Goal: Check status: Check status

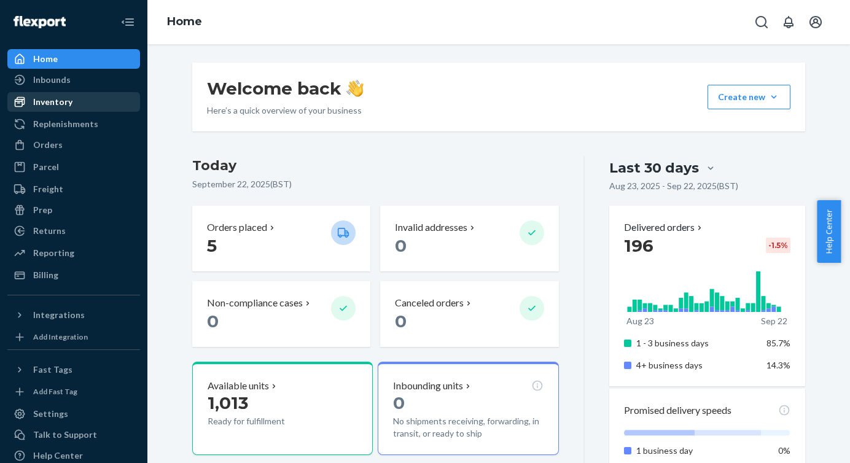
click at [68, 109] on div "Inventory" at bounding box center [74, 101] width 130 height 17
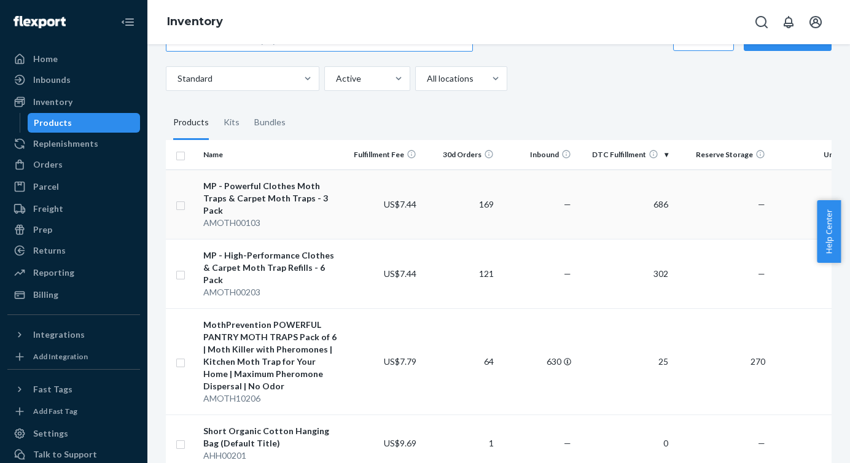
scroll to position [57, 0]
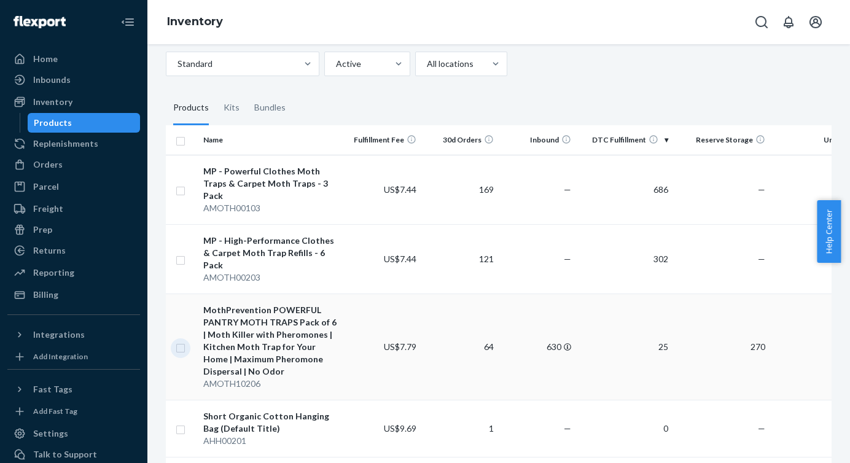
click at [182, 340] on input "checkbox" at bounding box center [181, 346] width 10 height 13
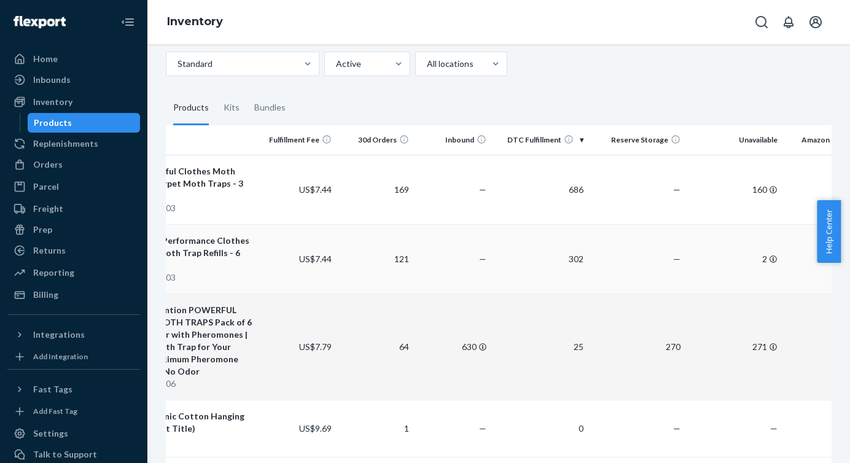
scroll to position [0, 0]
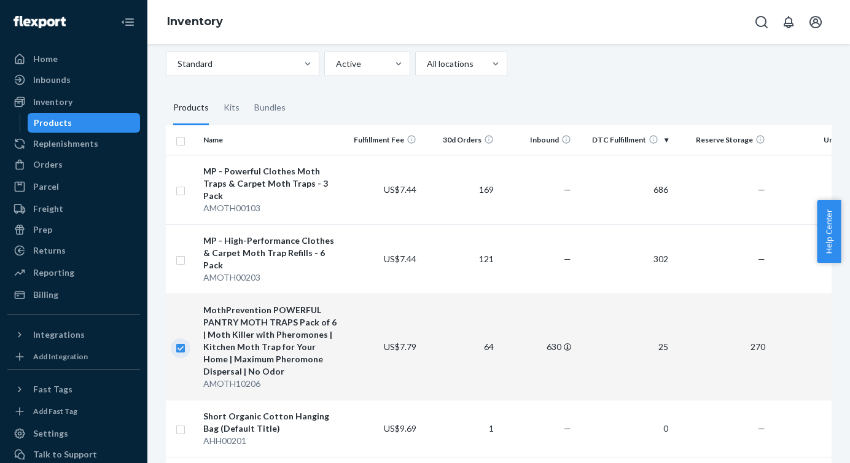
click at [184, 340] on input "checkbox" at bounding box center [181, 346] width 10 height 13
checkbox input "false"
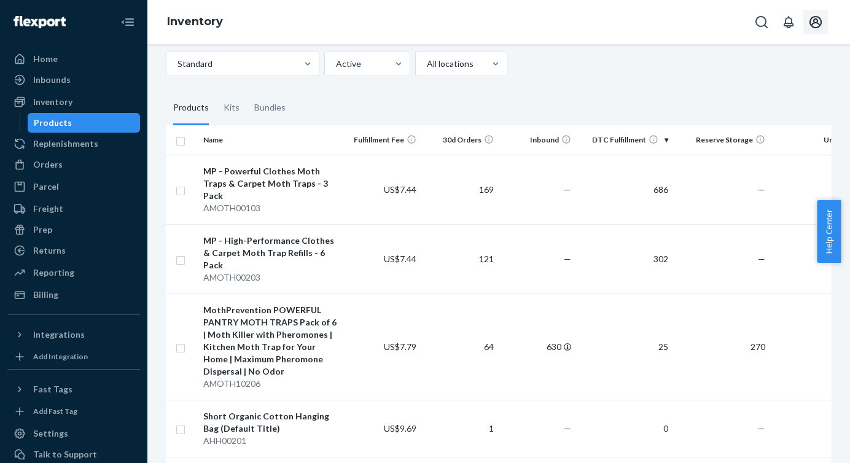
click at [812, 23] on icon "Open account menu" at bounding box center [816, 22] width 15 height 15
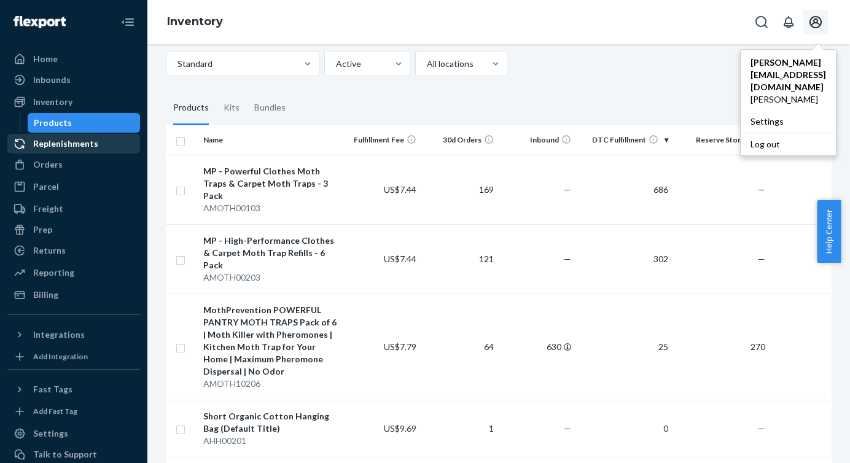
click at [83, 141] on div "Replenishments" at bounding box center [65, 144] width 65 height 12
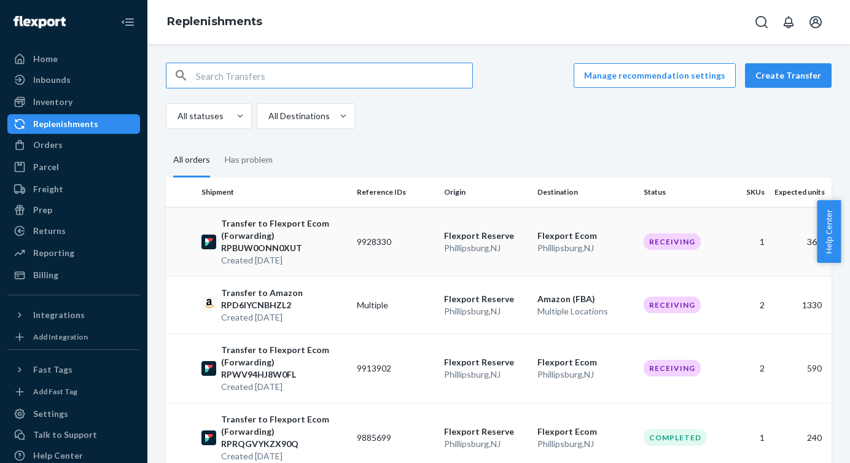
click at [352, 227] on td "9928330" at bounding box center [395, 241] width 87 height 69
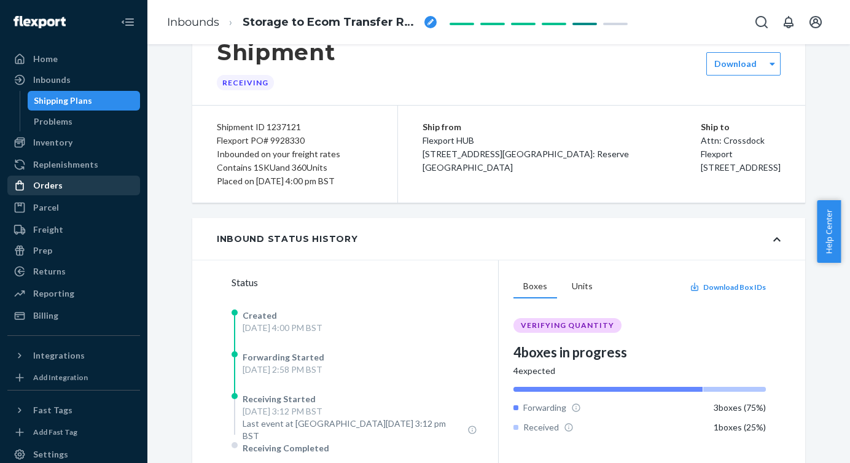
scroll to position [35, 0]
